Goal: Check status

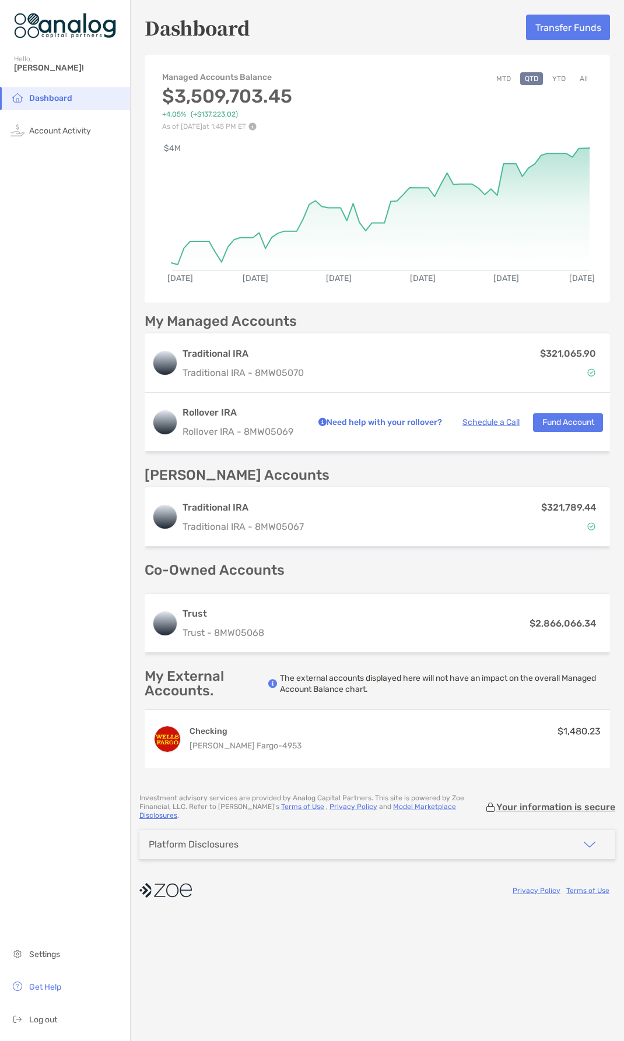
click at [505, 81] on button "MTD" at bounding box center [503, 78] width 24 height 13
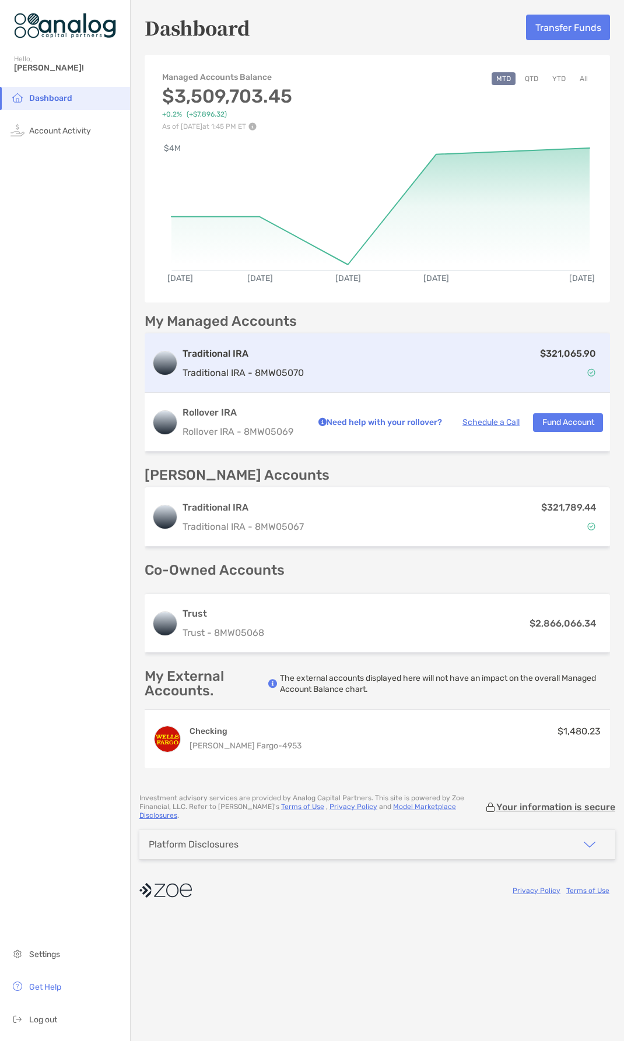
click at [389, 371] on div "$321,065.90" at bounding box center [455, 363] width 294 height 34
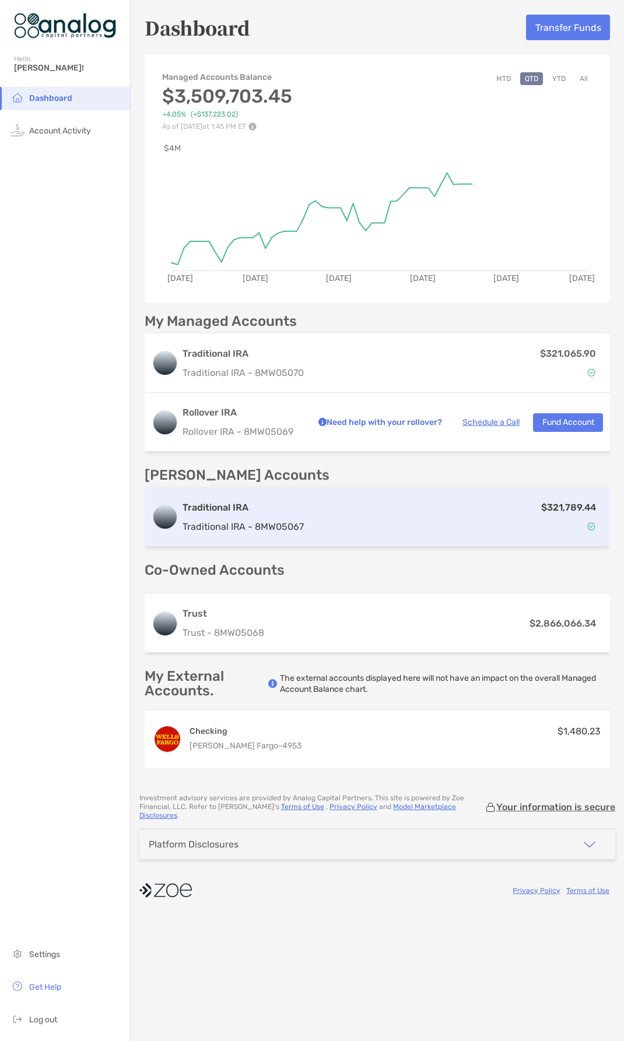
click at [359, 521] on div "$321,789.44" at bounding box center [455, 517] width 294 height 34
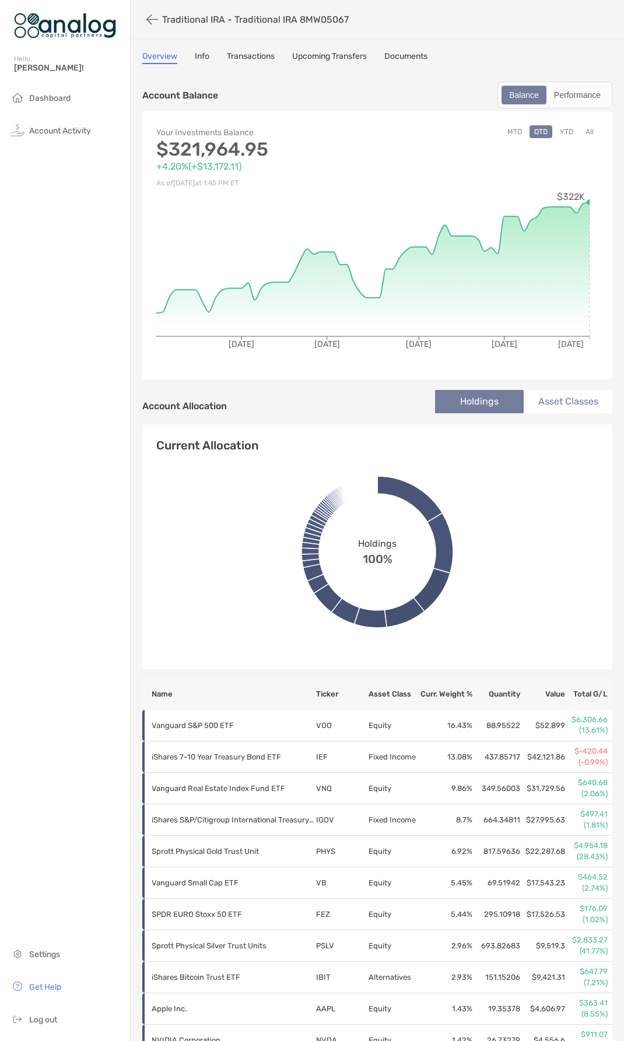
click at [504, 131] on button "MTD" at bounding box center [515, 131] width 24 height 13
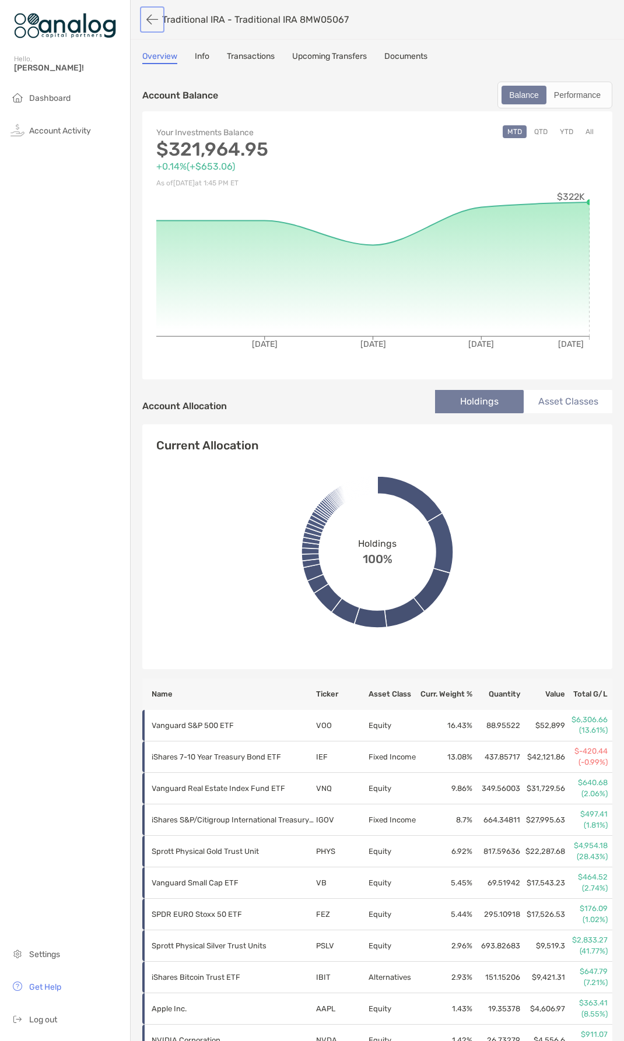
click at [156, 22] on button "button" at bounding box center [152, 20] width 20 height 22
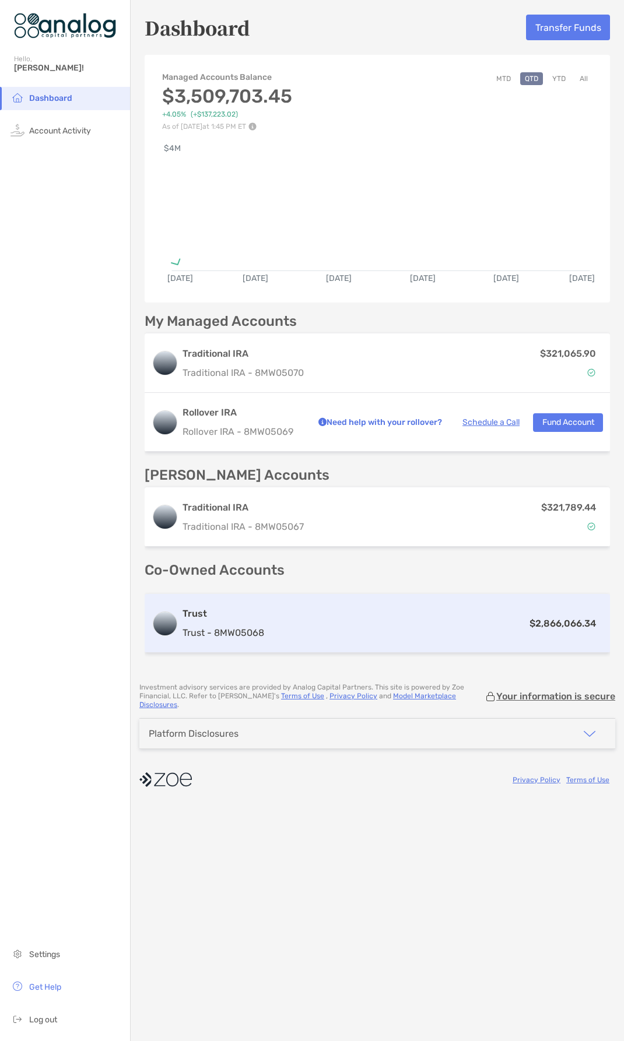
click at [377, 627] on div "$2,866,066.34" at bounding box center [436, 623] width 334 height 15
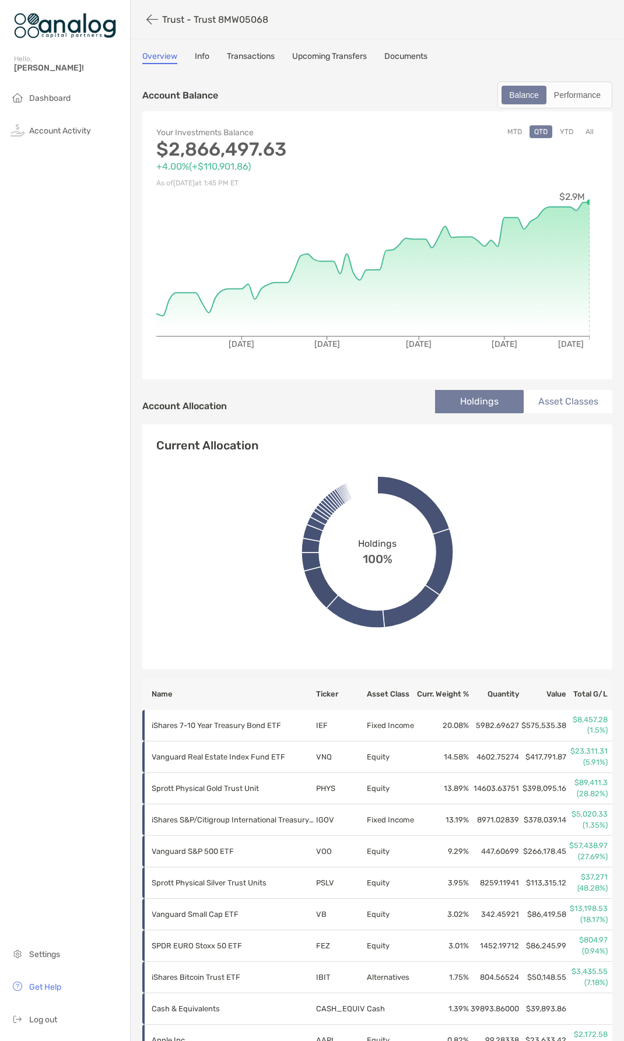
click at [505, 133] on button "MTD" at bounding box center [515, 131] width 24 height 13
